Goal: Find contact information

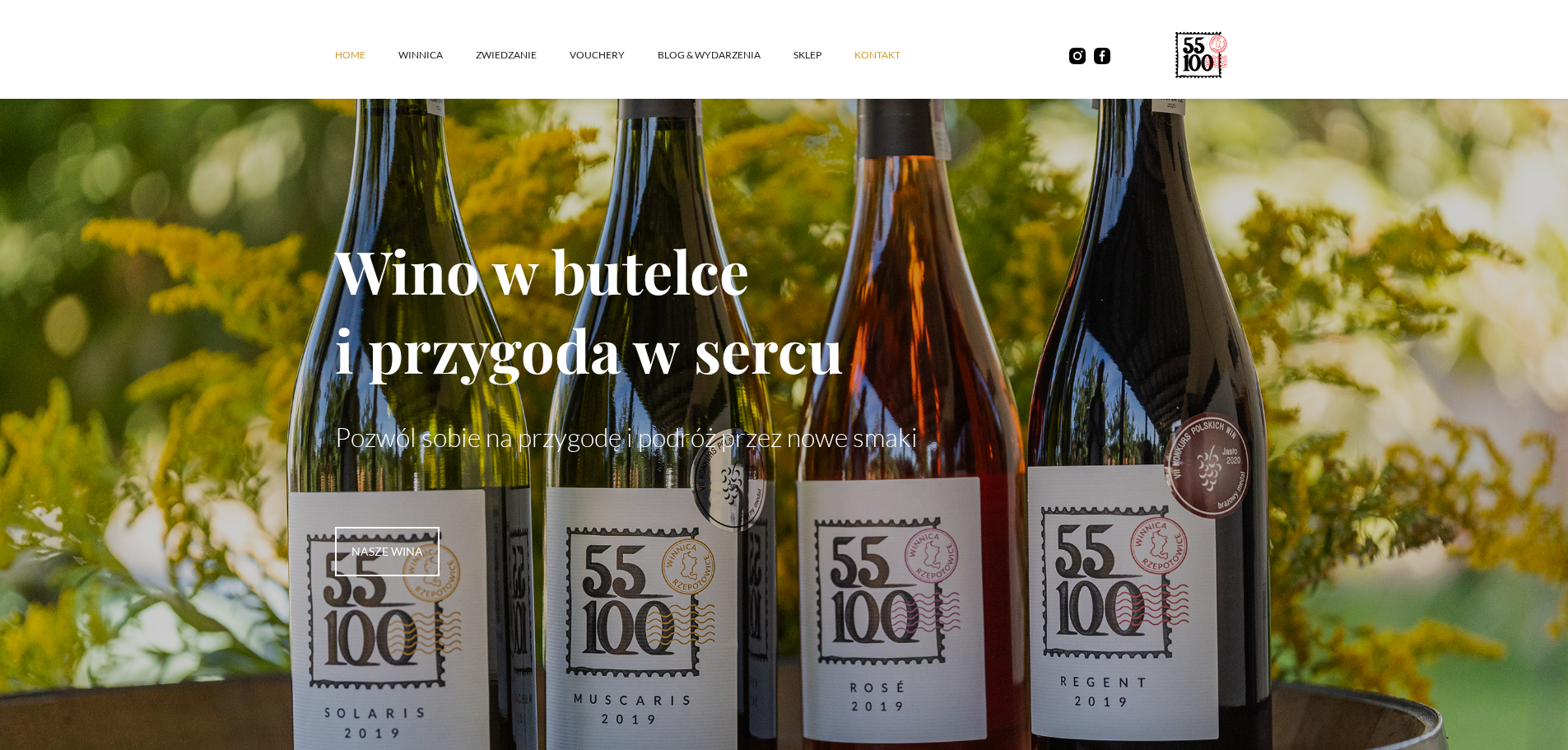
click at [885, 55] on link "kontakt" at bounding box center [894, 55] width 79 height 49
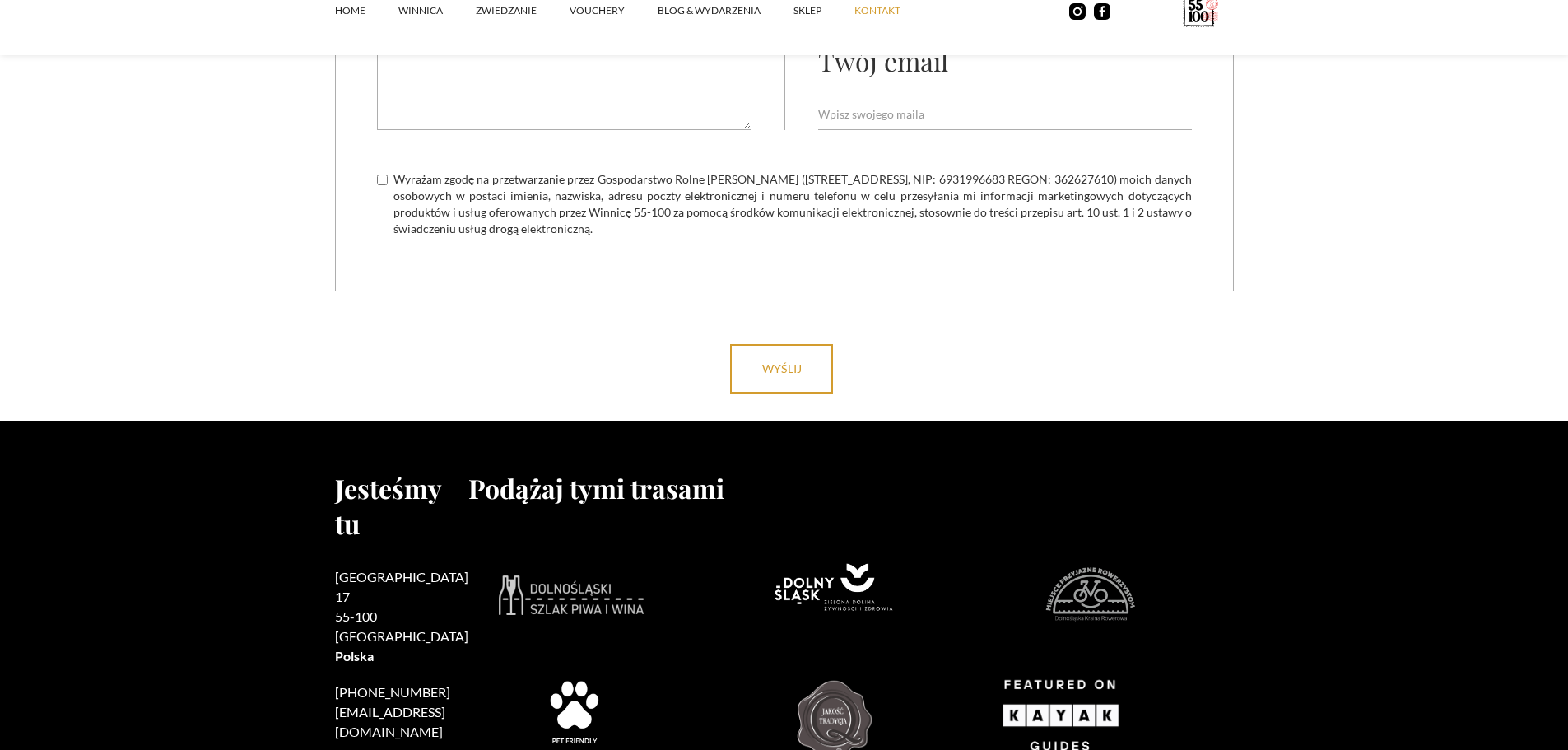
scroll to position [1318, 0]
